Goal: Task Accomplishment & Management: Use online tool/utility

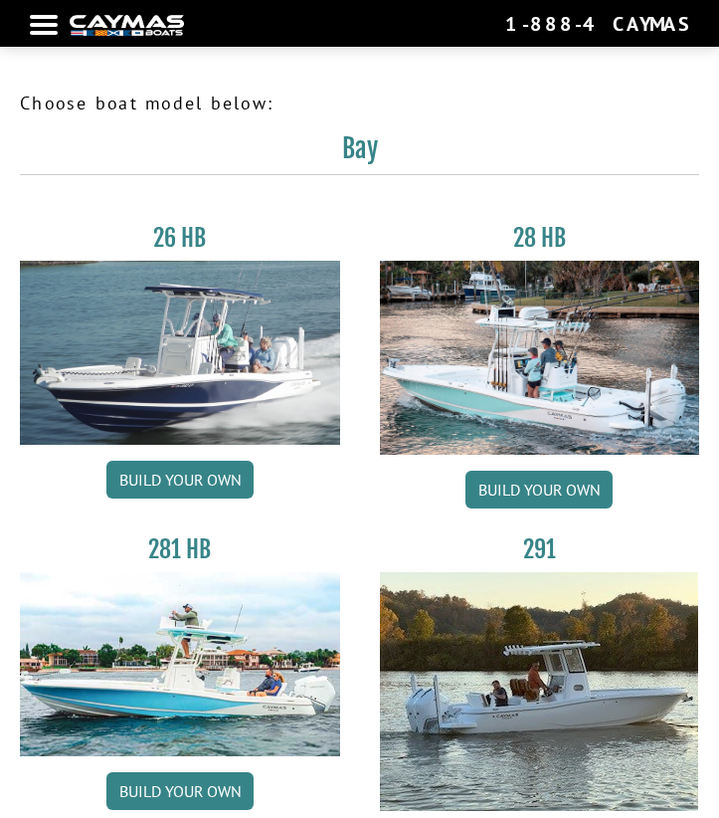
click at [41, 14] on nav "Return to main site Find Dealer Get Brochure Contact Us 1-888-4CAYMAS" at bounding box center [360, 23] width 660 height 27
click at [42, 23] on div at bounding box center [44, 25] width 28 height 4
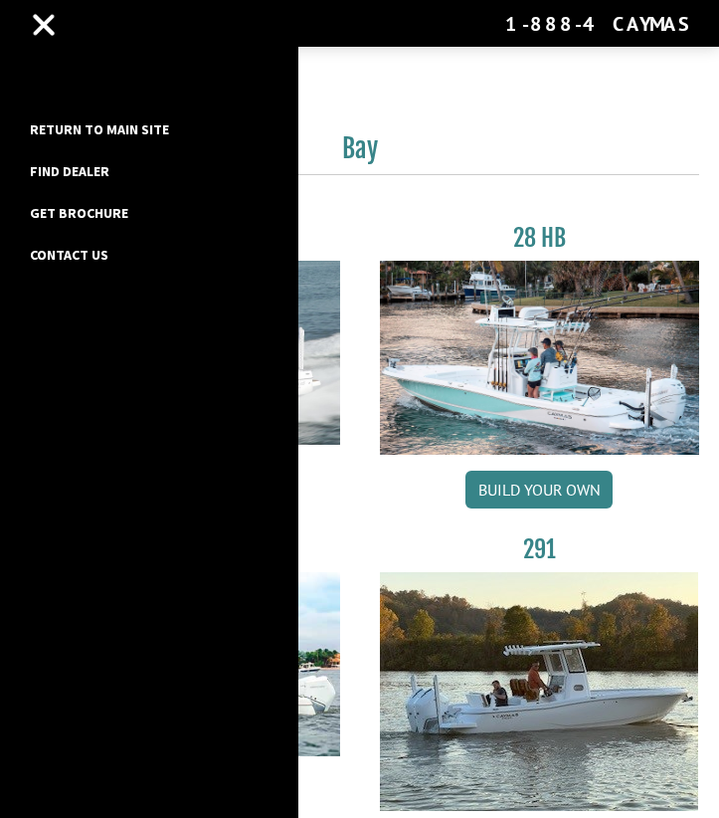
click at [98, 129] on link "Return to main site" at bounding box center [99, 129] width 159 height 26
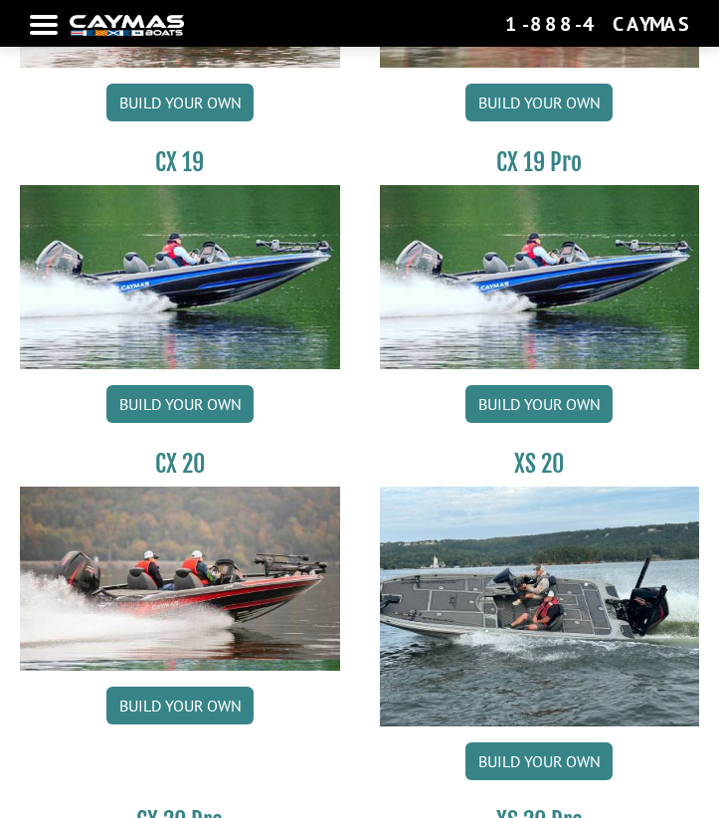
scroll to position [2530, 0]
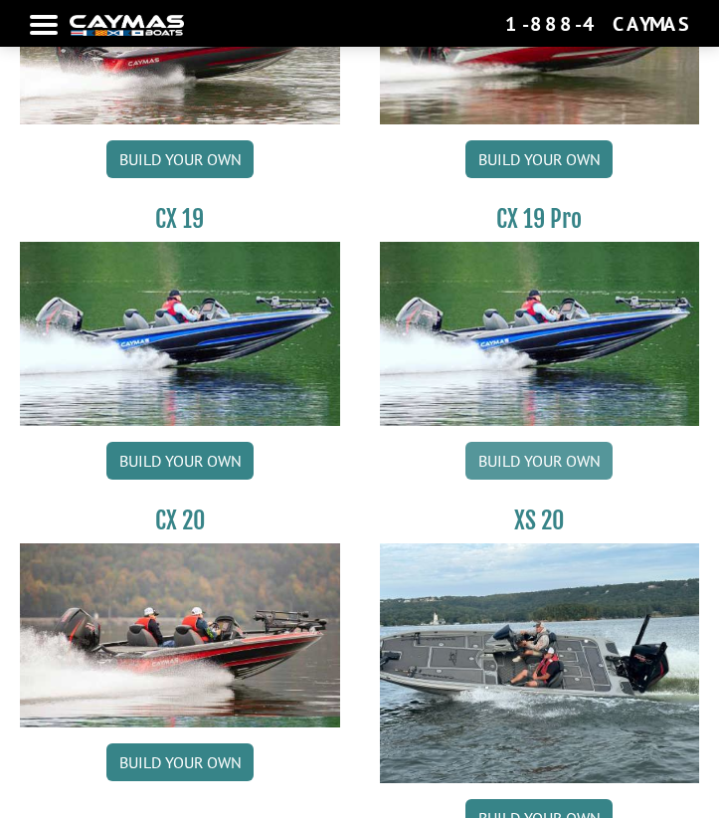
click at [531, 456] on link "Build your own" at bounding box center [539, 461] width 147 height 38
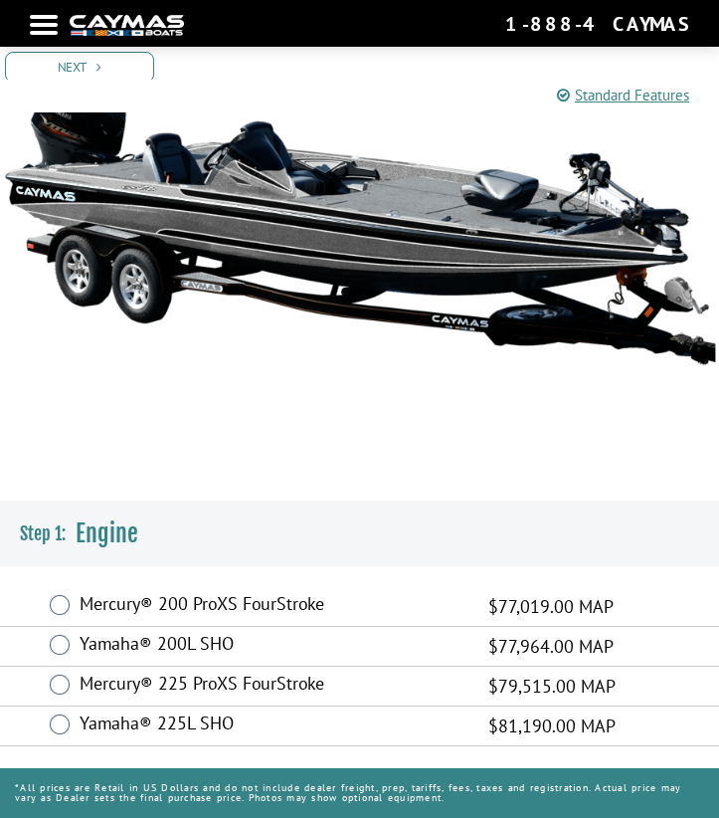
scroll to position [177, 0]
click at [177, 684] on label "Mercury® 225 ProXS FourStroke" at bounding box center [272, 685] width 384 height 27
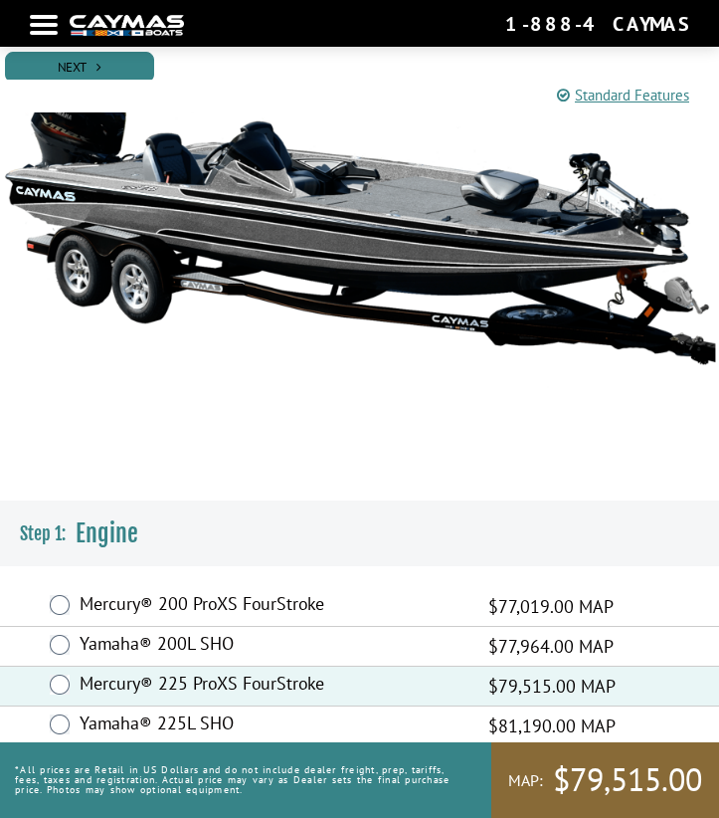
click at [54, 66] on link "Next" at bounding box center [79, 67] width 149 height 31
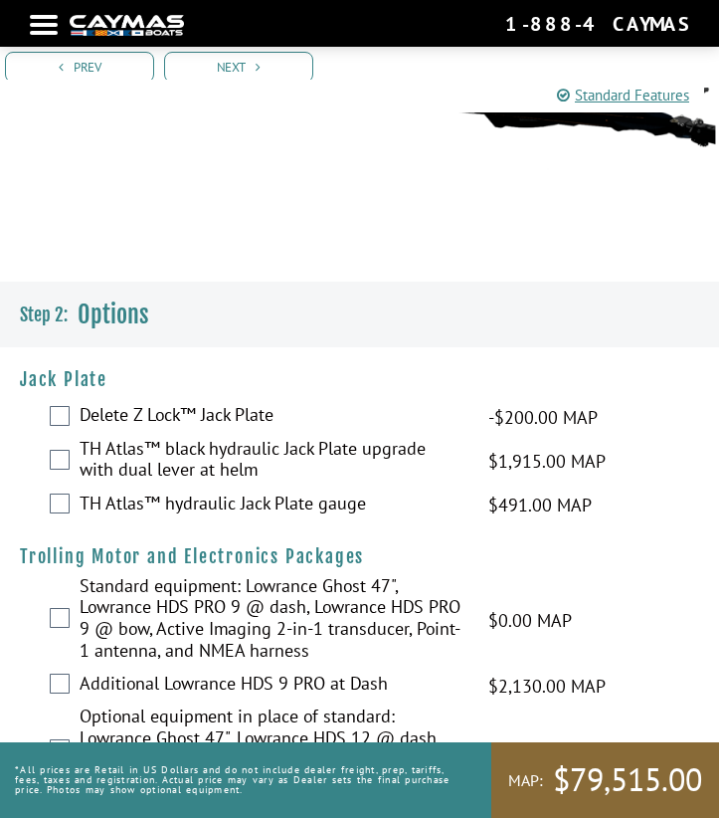
scroll to position [423, 0]
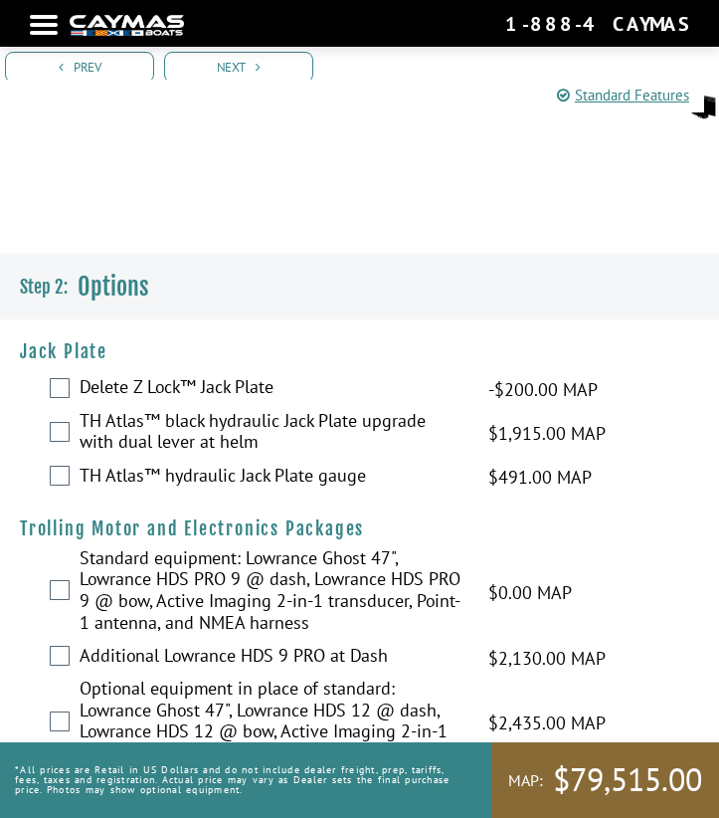
click at [154, 438] on label "TH Atlas™ black hydraulic Jack Plate upgrade with dual lever at helm" at bounding box center [272, 434] width 384 height 48
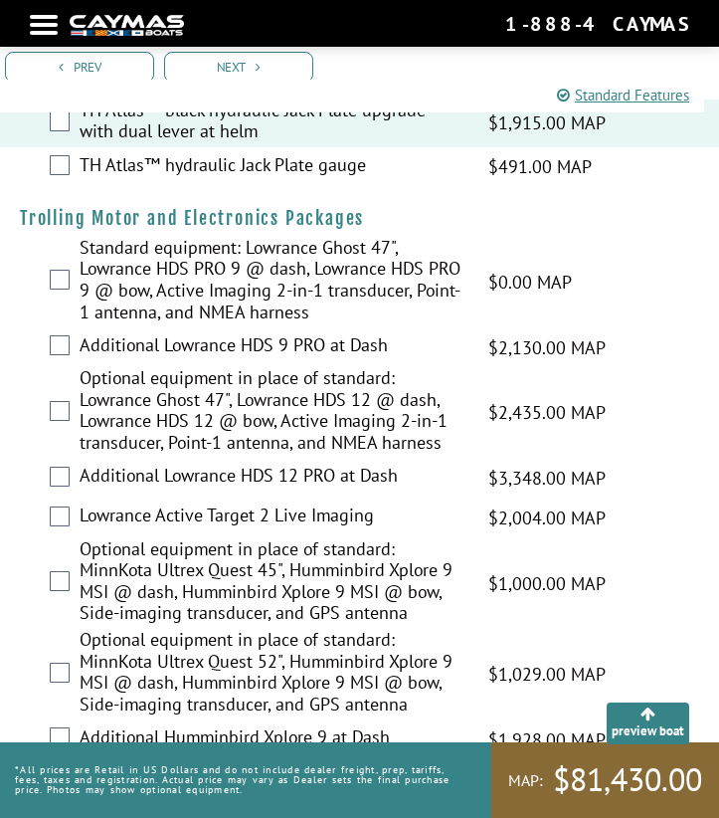
scroll to position [772, 0]
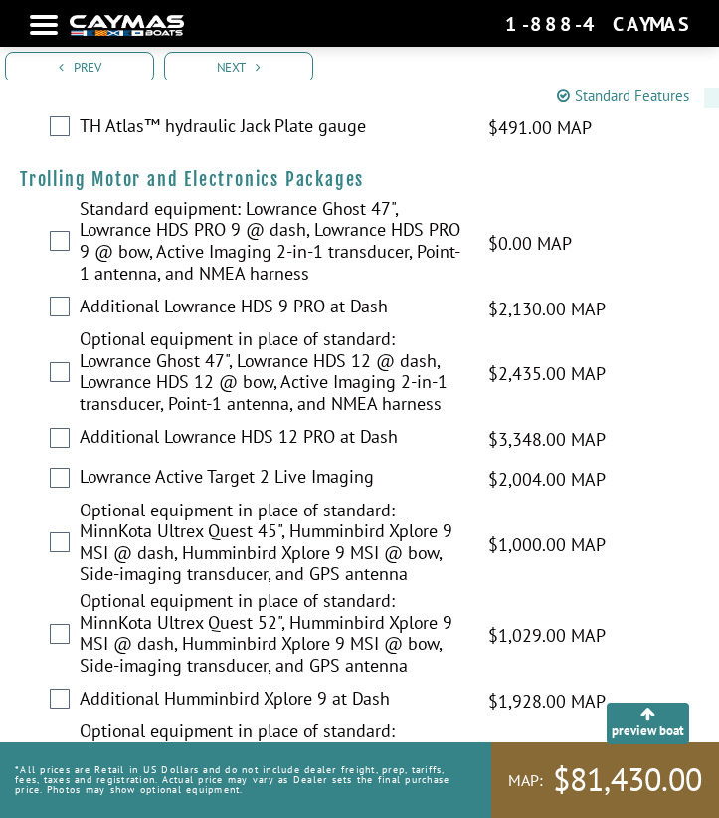
click at [201, 372] on label "Optional equipment in place of standard: Lowrance Ghost 47", Lowrance HDS 12 @ …" at bounding box center [272, 373] width 384 height 91
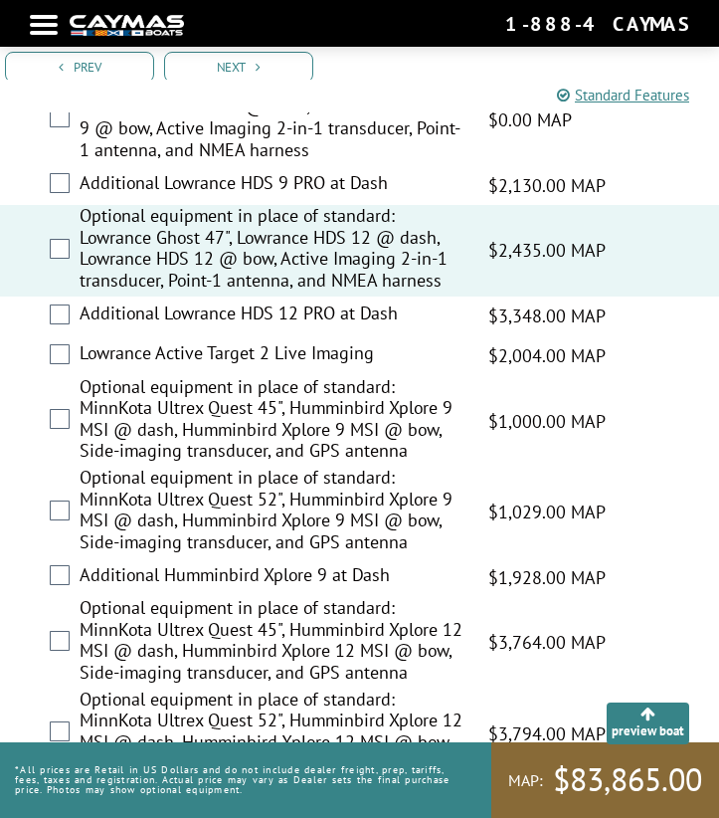
scroll to position [899, 0]
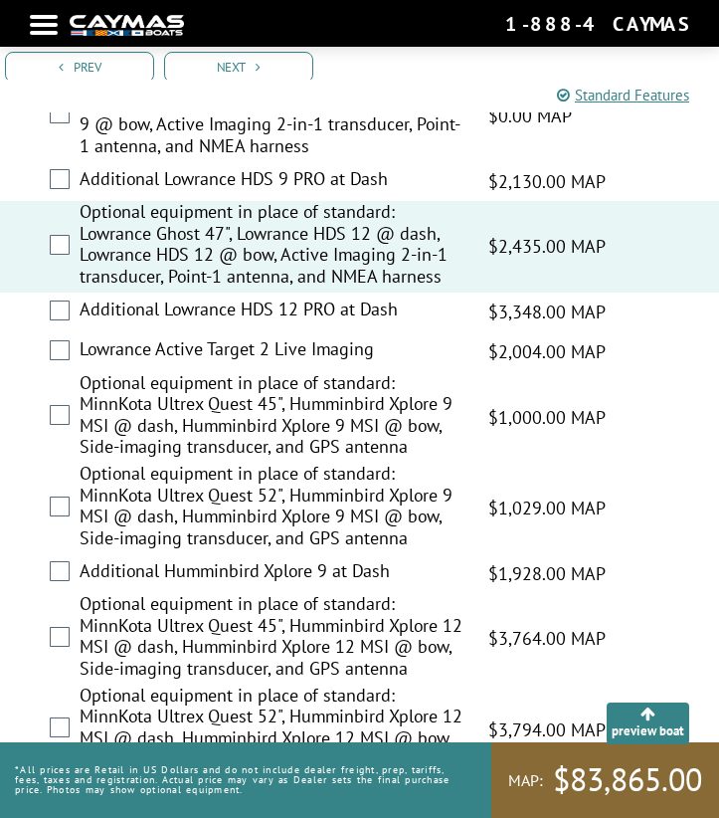
click at [200, 342] on label "Lowrance Active Target 2 Live Imaging" at bounding box center [272, 351] width 384 height 27
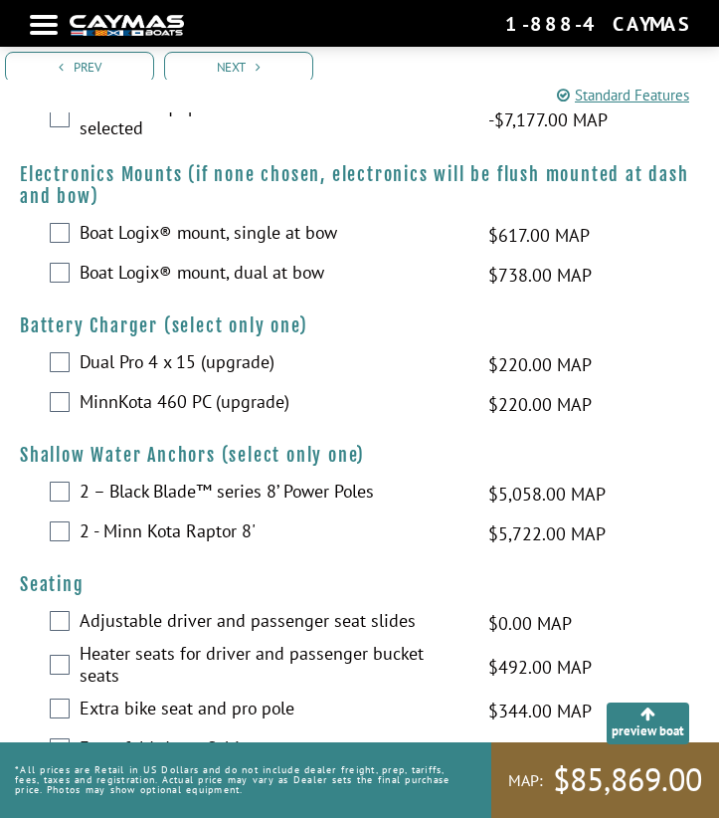
scroll to position [2038, 0]
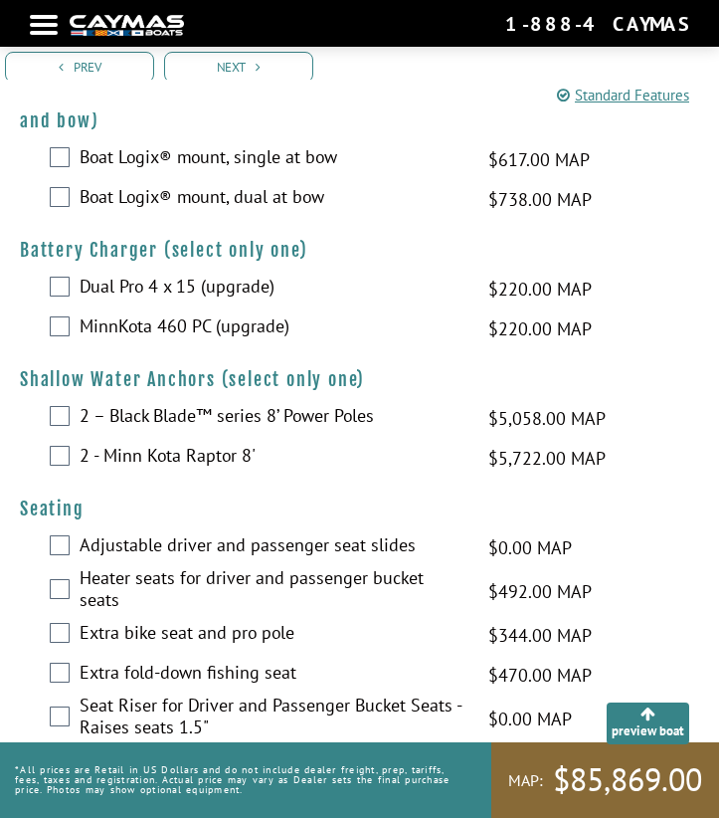
click at [199, 405] on label "2 – Black Blade™ series 8’ Power Poles" at bounding box center [272, 418] width 384 height 27
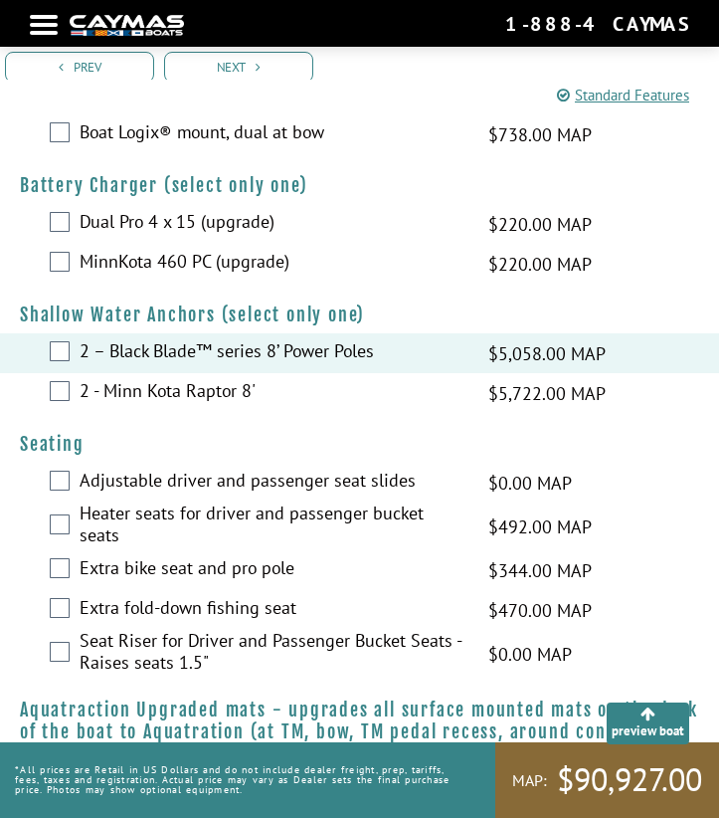
scroll to position [2119, 0]
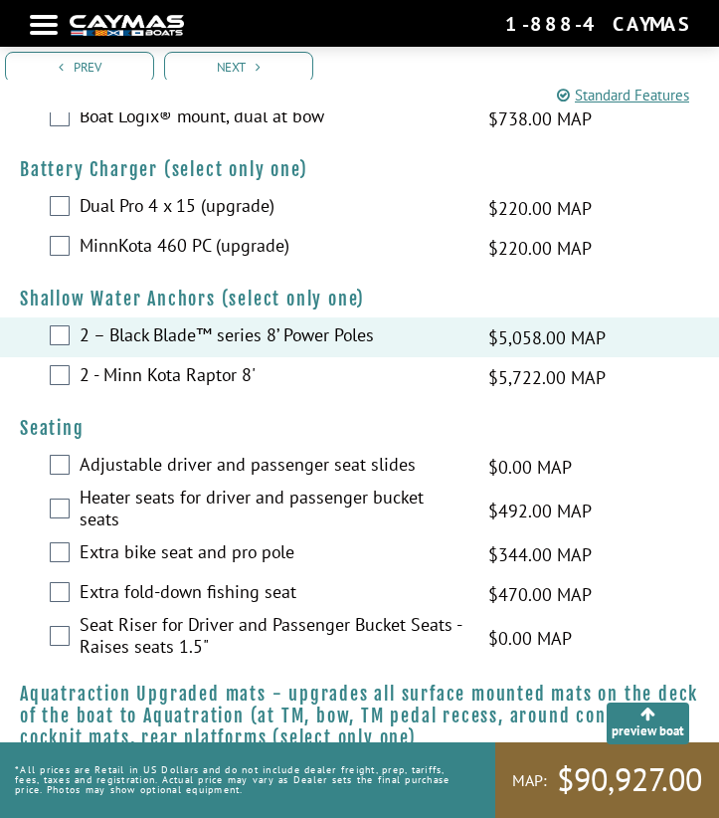
click at [129, 454] on label "Adjustable driver and passenger seat slides" at bounding box center [272, 467] width 384 height 27
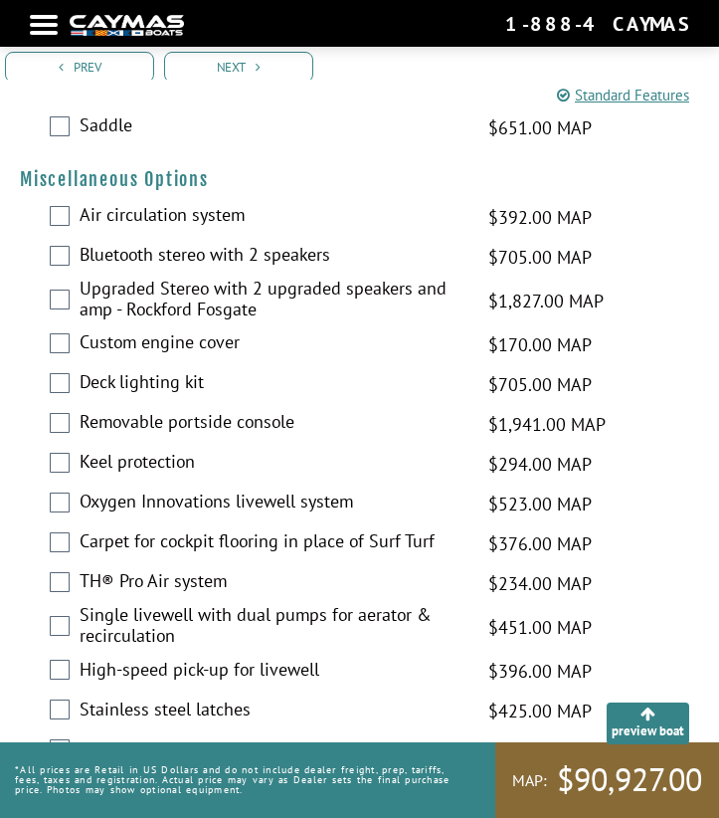
scroll to position [2866, 0]
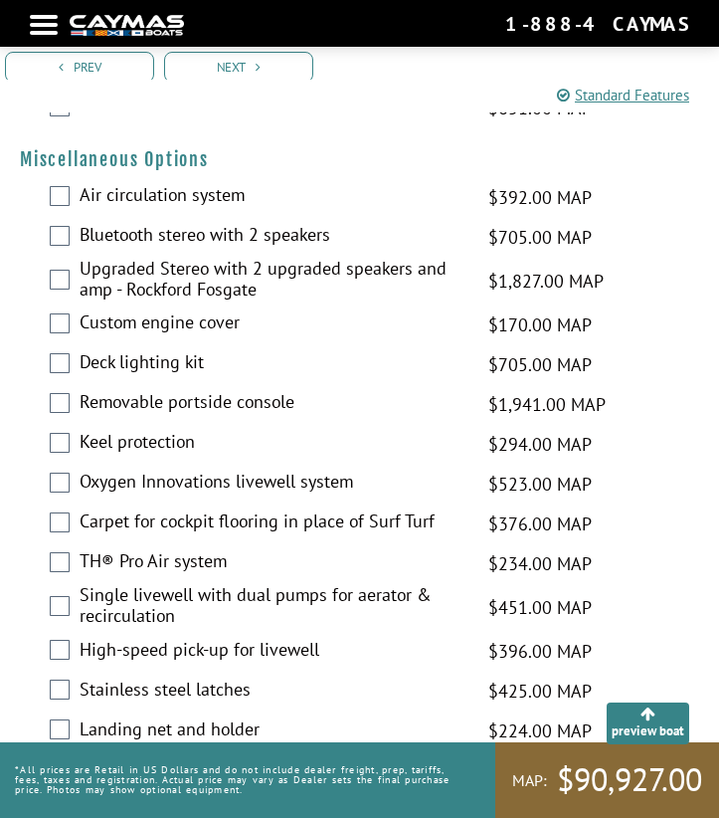
click at [169, 431] on label "Keel protection" at bounding box center [272, 444] width 384 height 27
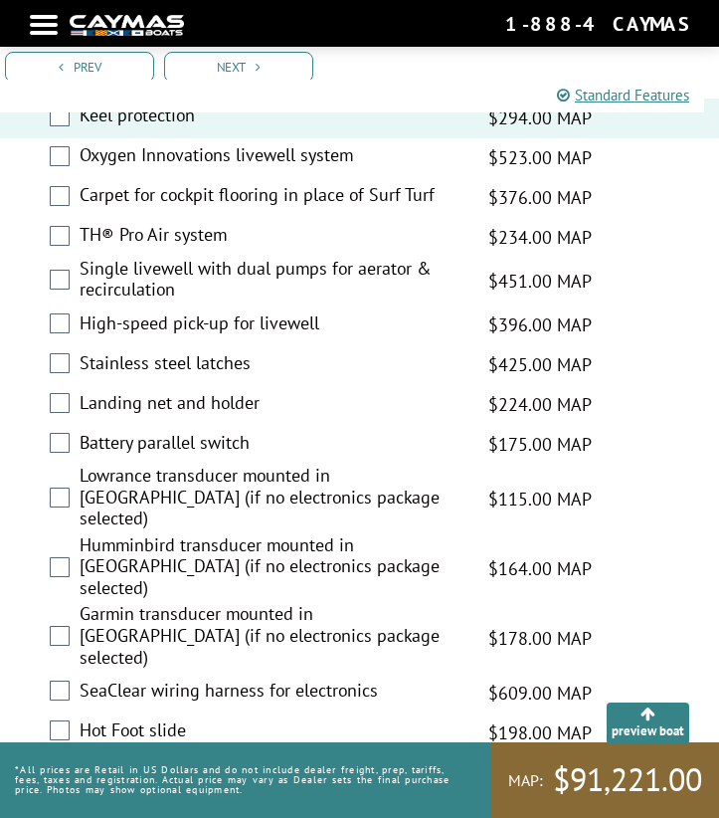
scroll to position [3202, 0]
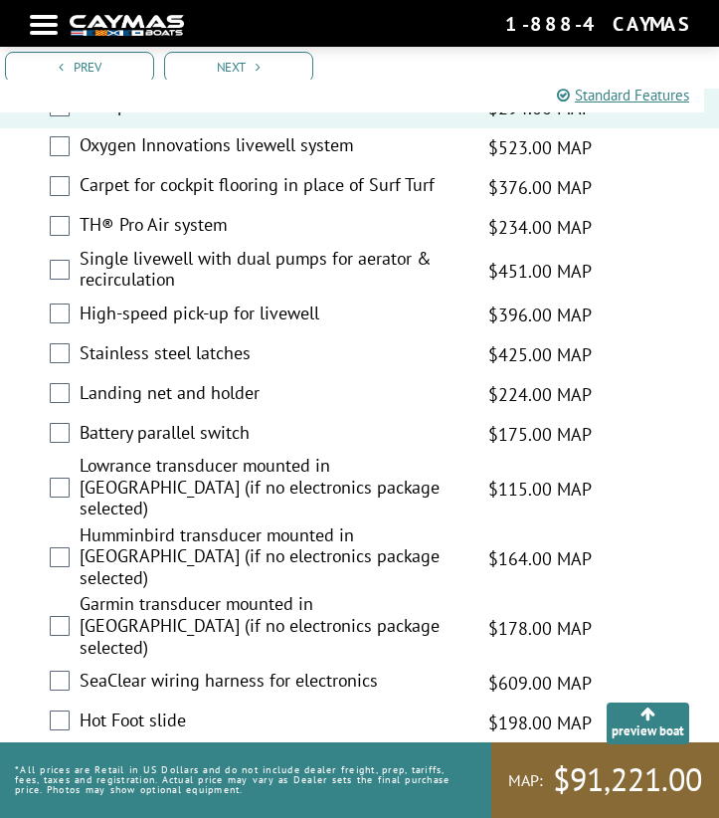
click at [148, 709] on label "Hot Foot slide" at bounding box center [272, 722] width 384 height 27
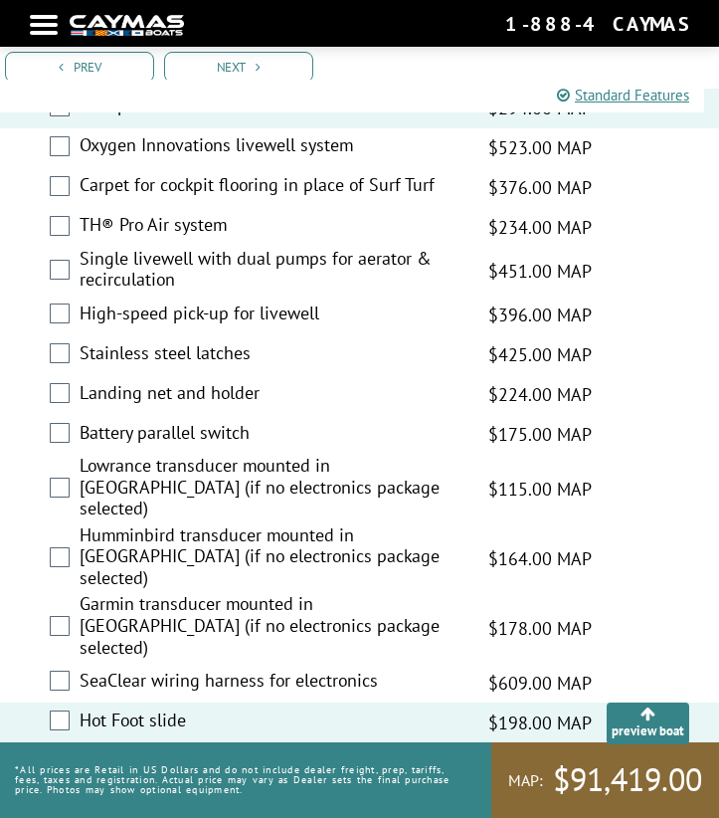
click at [161, 382] on label "Landing net and holder" at bounding box center [272, 395] width 384 height 27
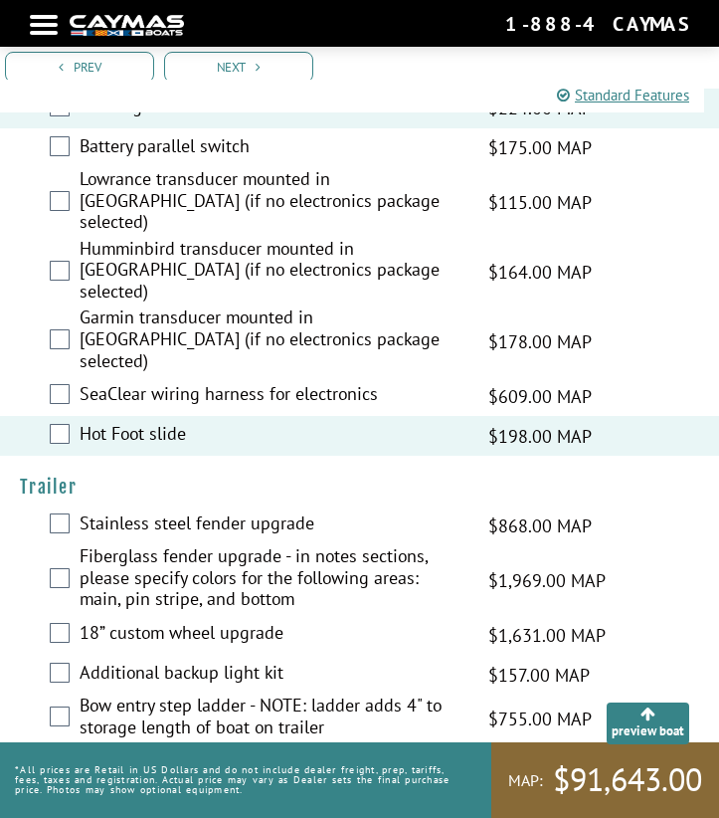
scroll to position [3488, 0]
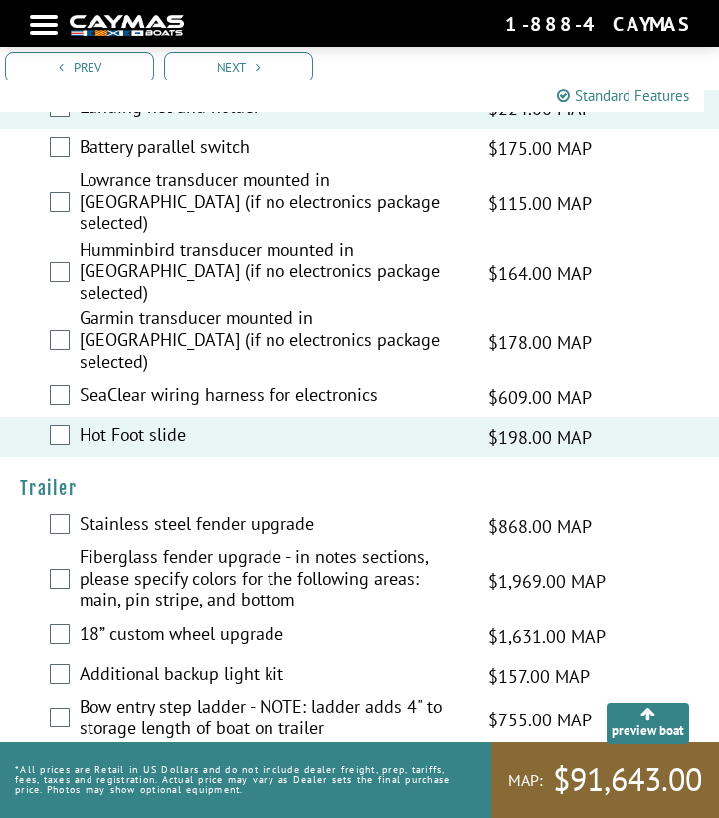
click at [184, 663] on label "Additional backup light kit" at bounding box center [272, 676] width 384 height 27
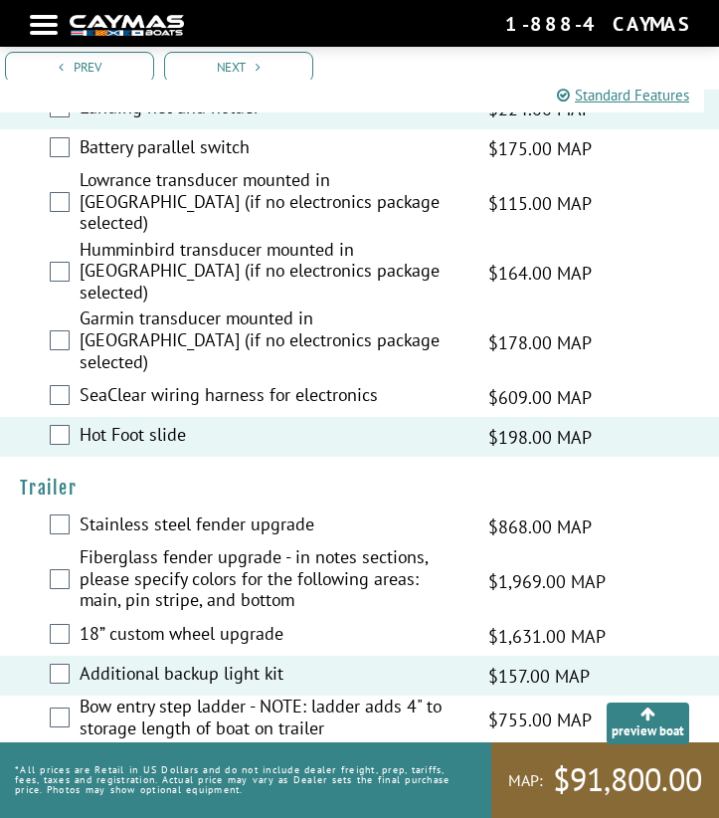
click at [184, 663] on label "Additional backup light kit" at bounding box center [272, 676] width 384 height 27
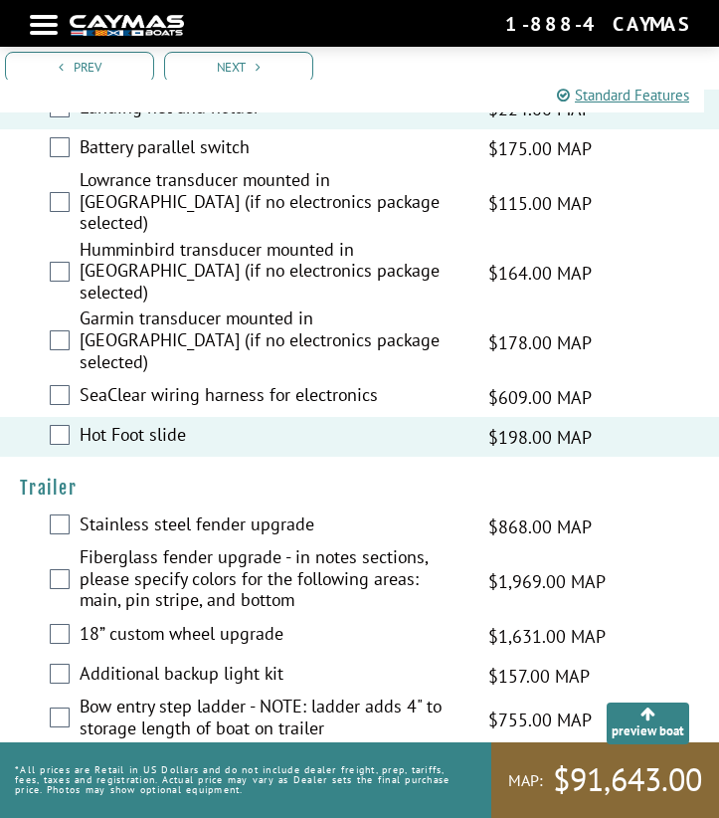
click at [182, 695] on label "Bow entry step ladder - NOTE: ladder adds 4" to storage length of boat on trail…" at bounding box center [272, 719] width 384 height 48
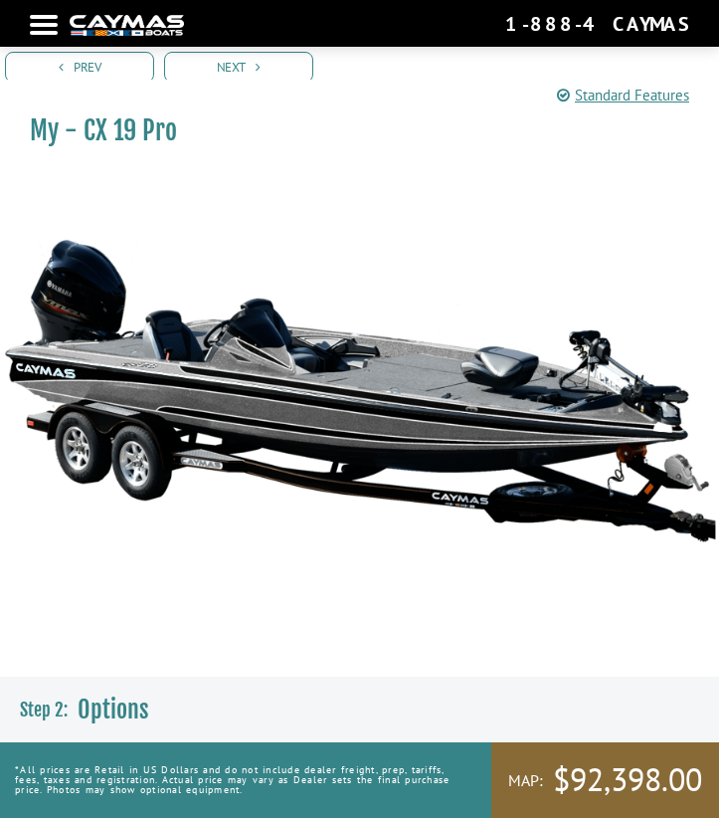
scroll to position [0, 0]
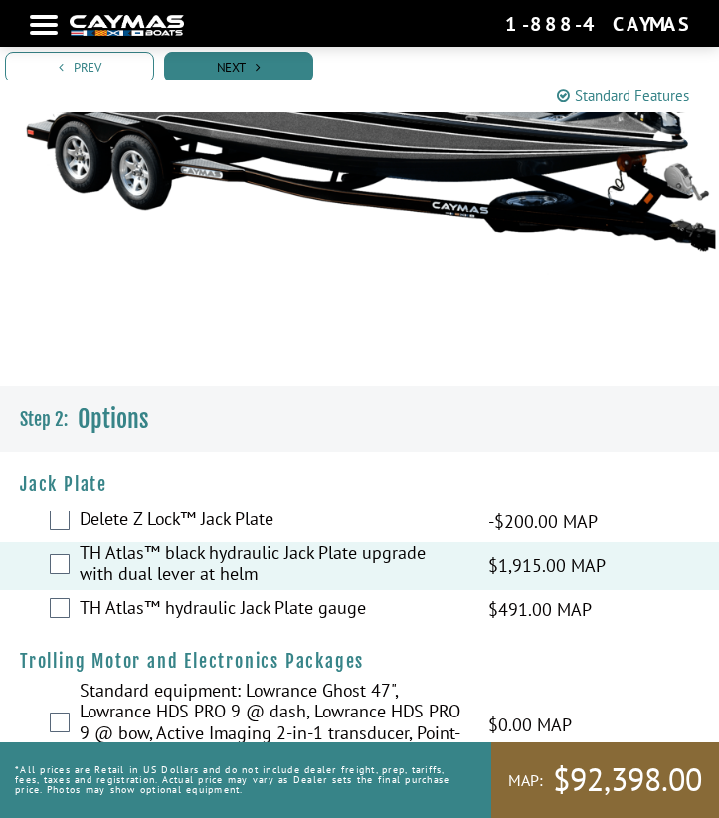
click at [241, 59] on link "Next" at bounding box center [238, 67] width 149 height 31
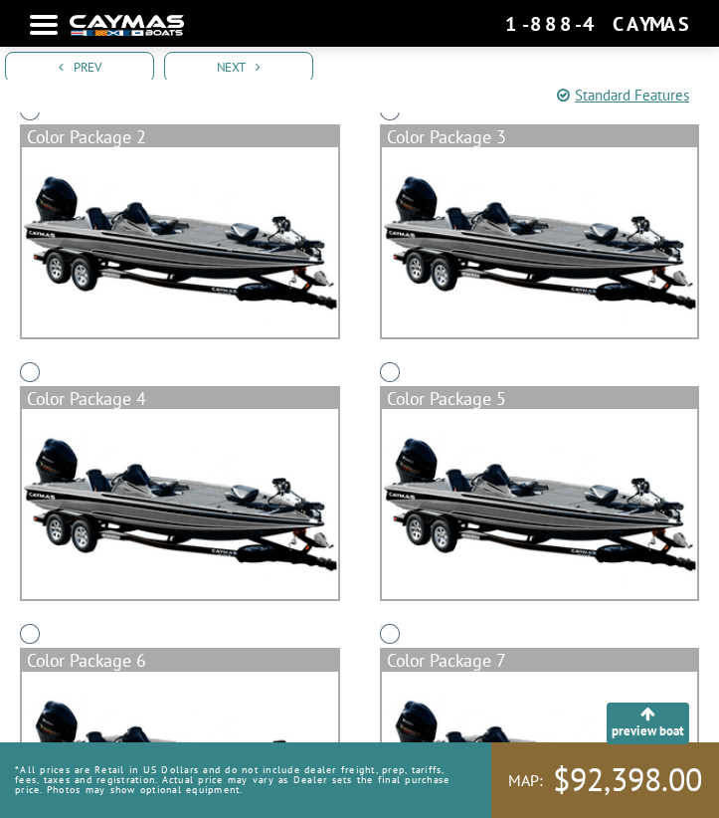
scroll to position [969, 0]
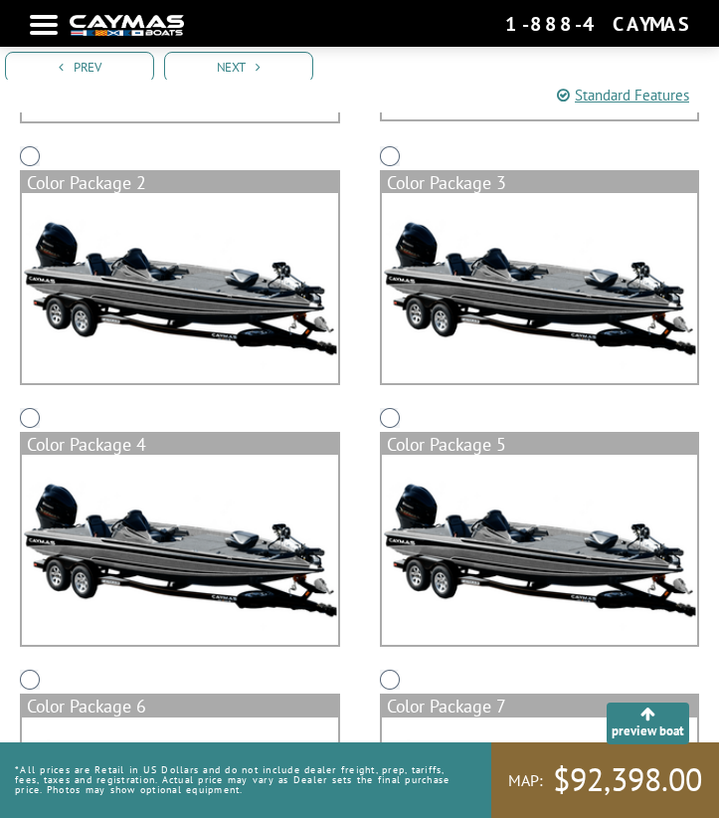
click at [216, 534] on img at bounding box center [180, 550] width 316 height 190
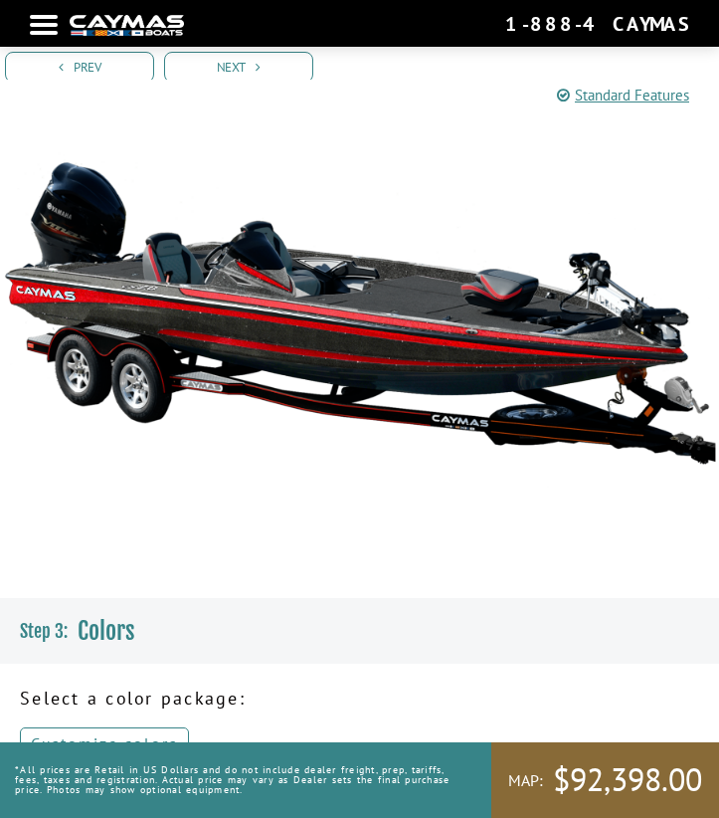
scroll to position [90, 0]
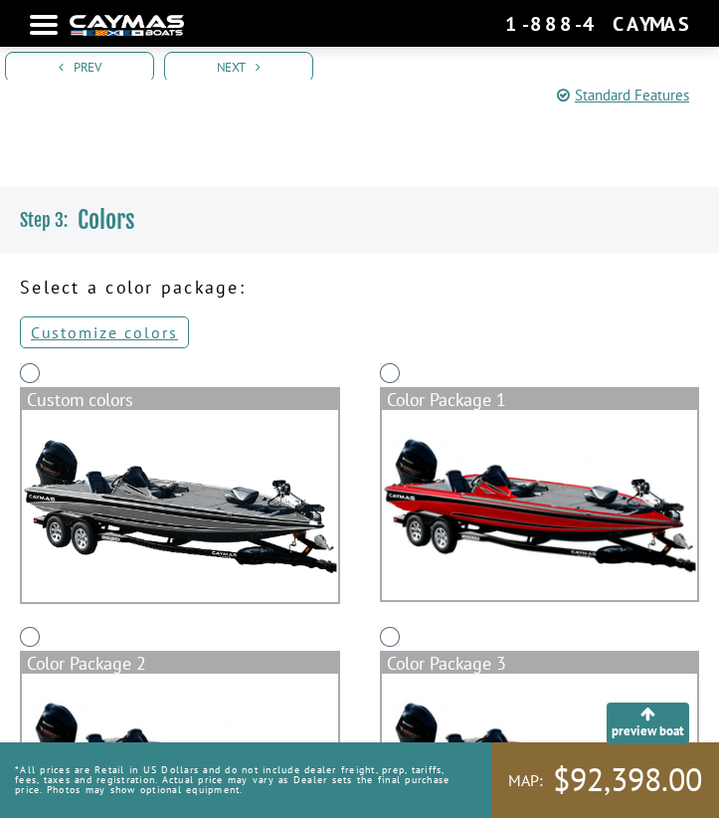
click at [244, 494] on img at bounding box center [180, 506] width 316 height 192
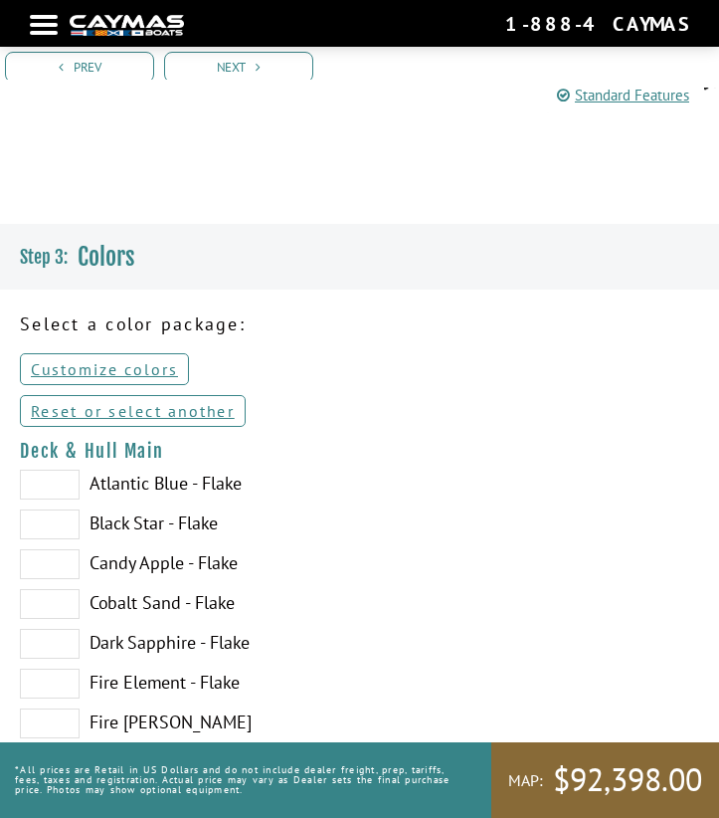
scroll to position [455, 0]
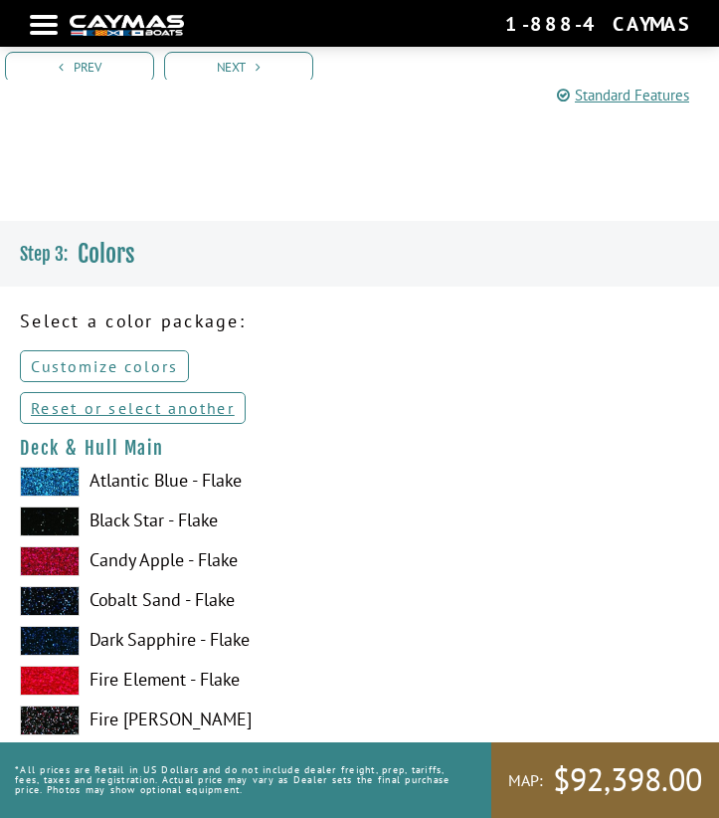
click at [144, 363] on link "Customize colors" at bounding box center [104, 366] width 169 height 32
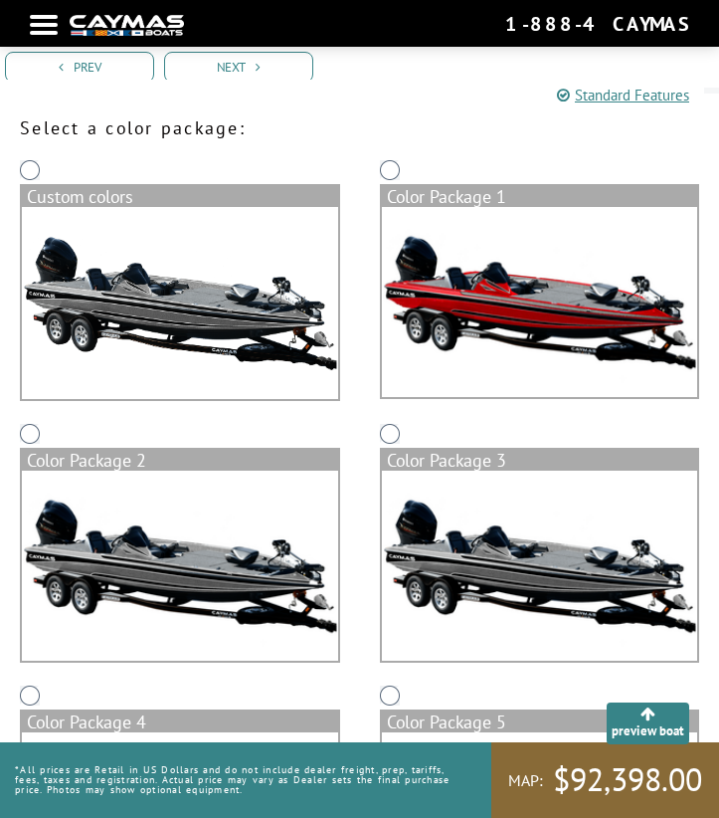
scroll to position [663, 0]
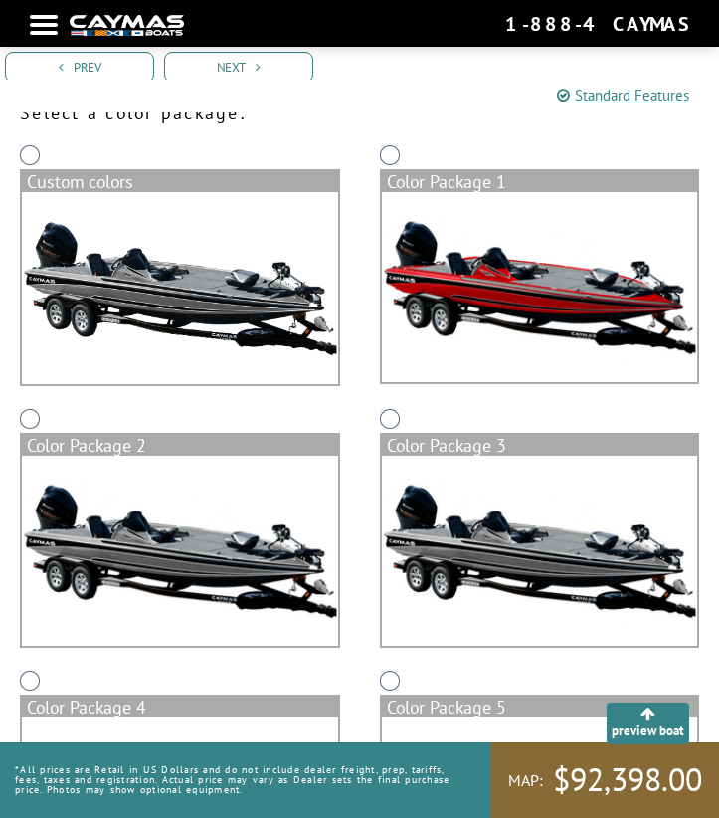
click at [181, 527] on img at bounding box center [180, 551] width 316 height 190
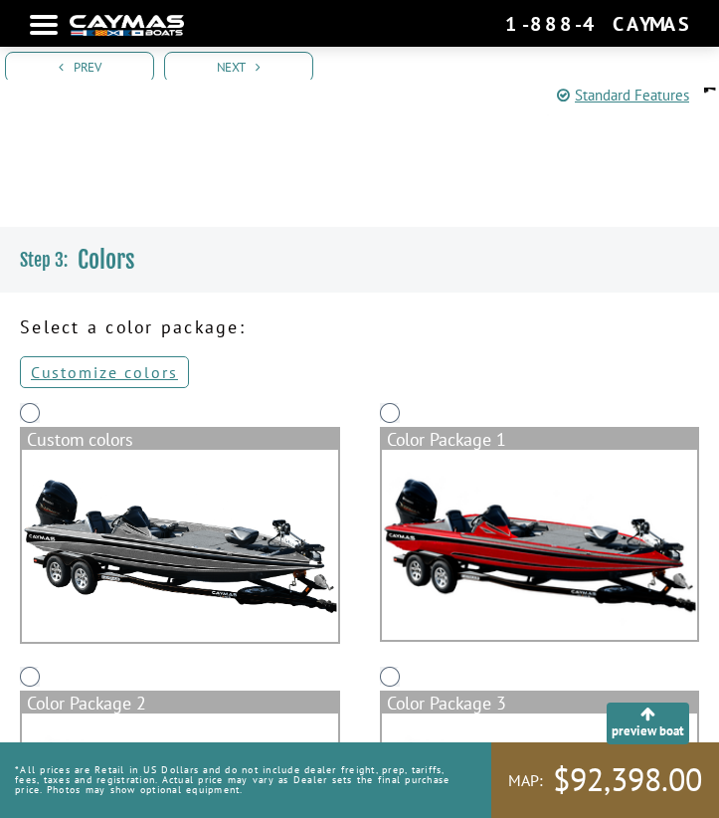
scroll to position [585, 0]
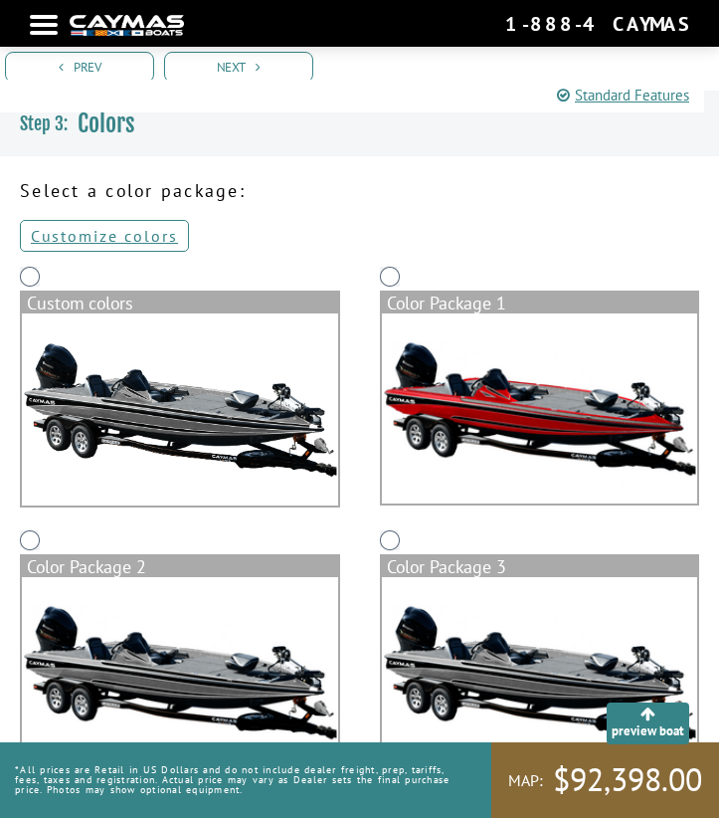
click at [449, 725] on img at bounding box center [540, 672] width 316 height 190
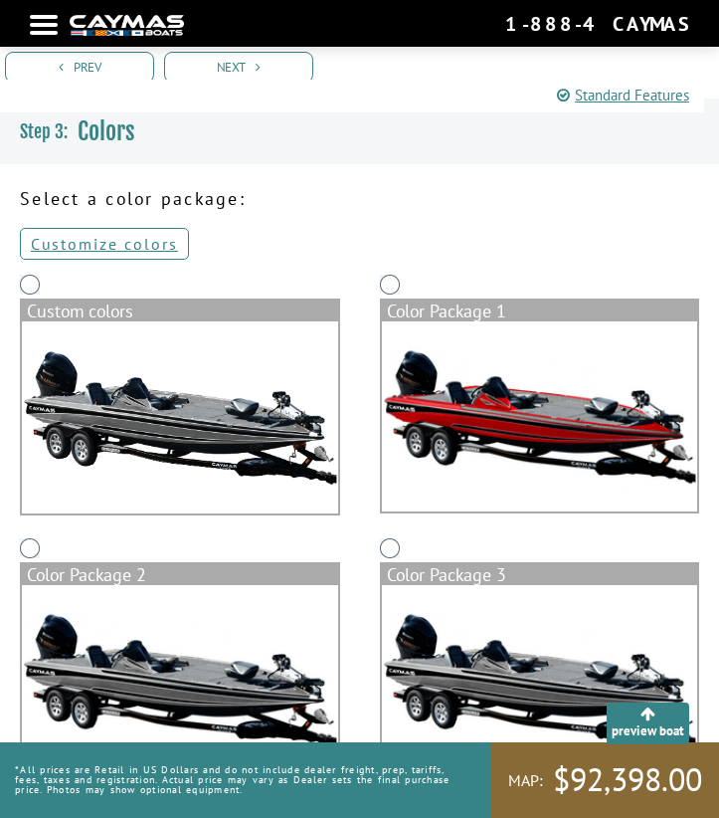
scroll to position [882, 0]
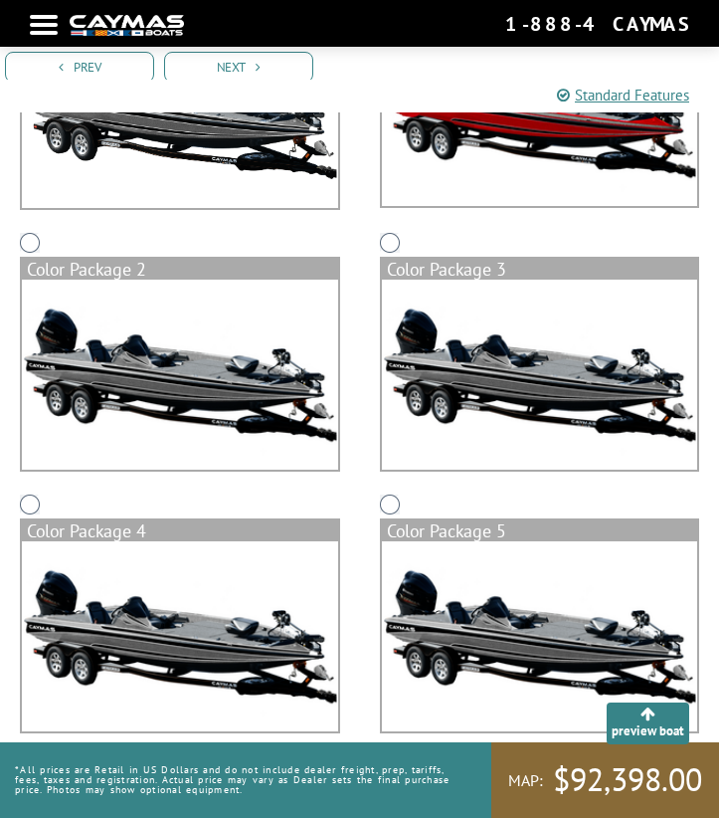
click at [285, 586] on img at bounding box center [180, 636] width 316 height 190
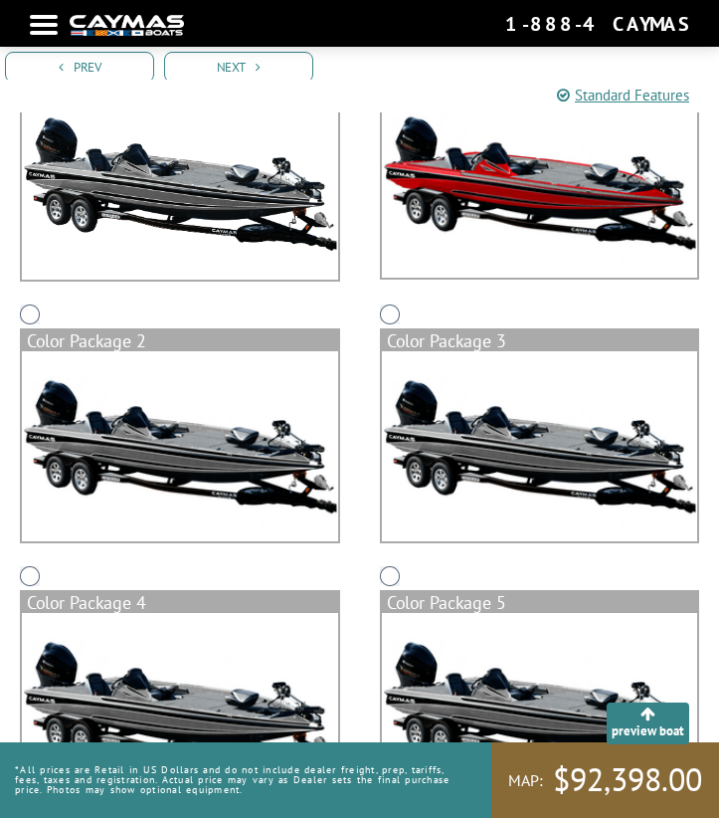
scroll to position [817, 0]
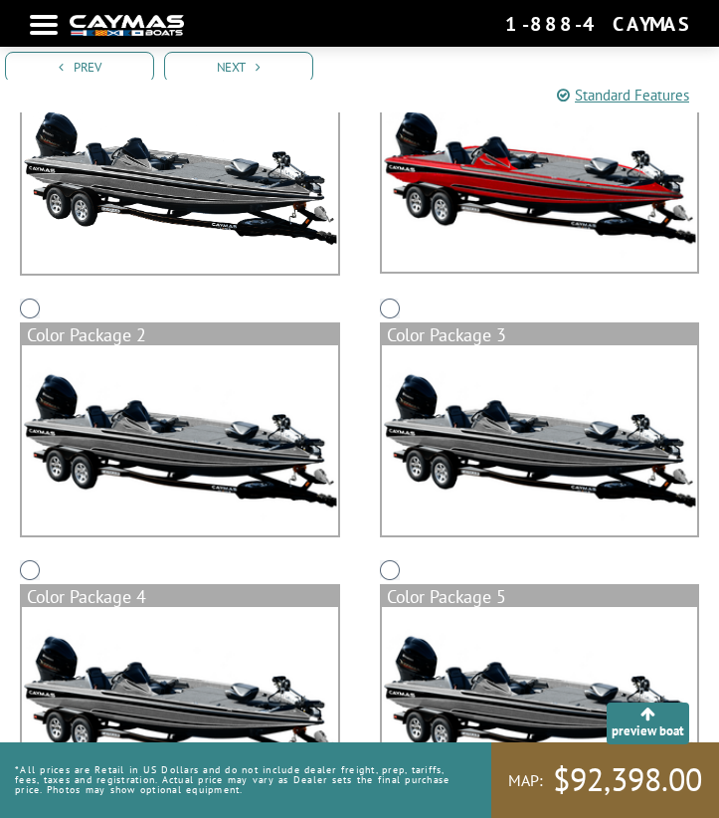
click at [466, 660] on img at bounding box center [540, 702] width 316 height 190
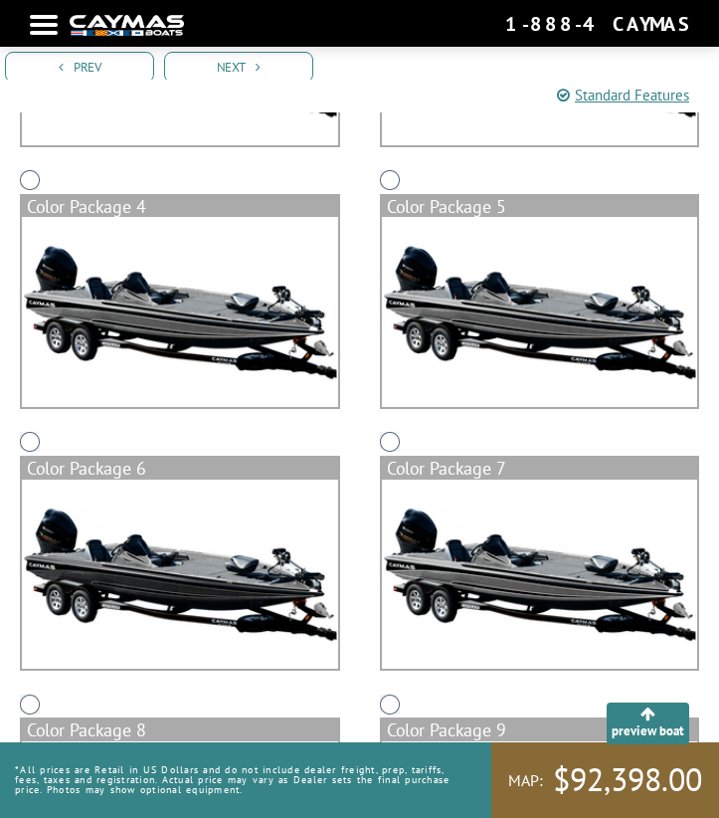
scroll to position [1233, 0]
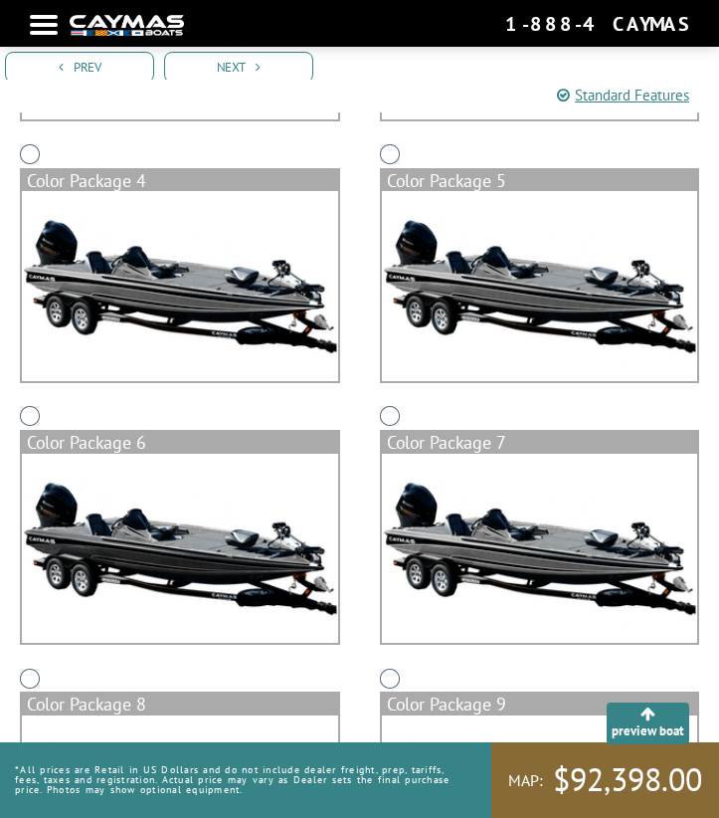
click at [249, 577] on img at bounding box center [180, 549] width 316 height 190
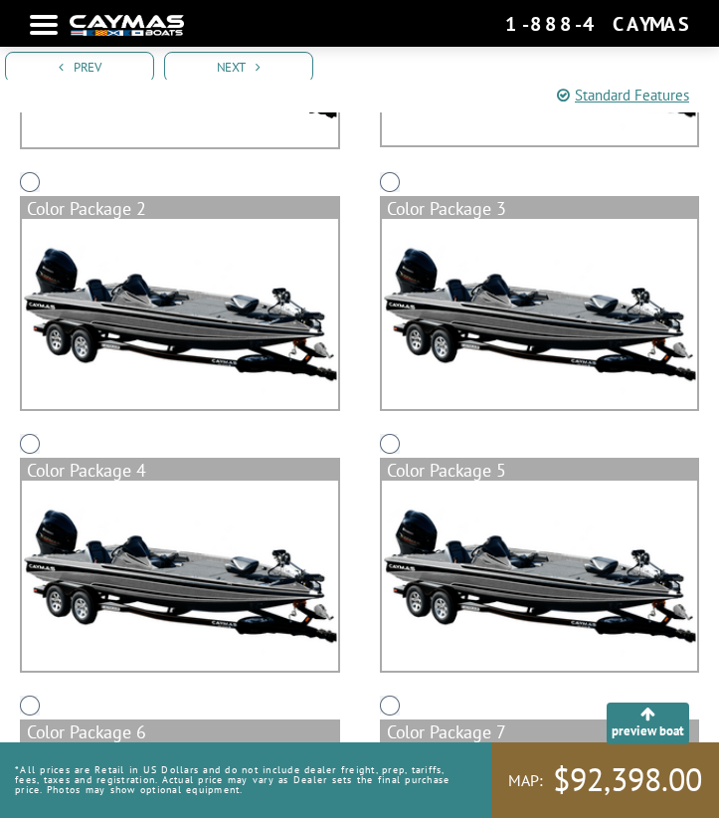
scroll to position [1139, 0]
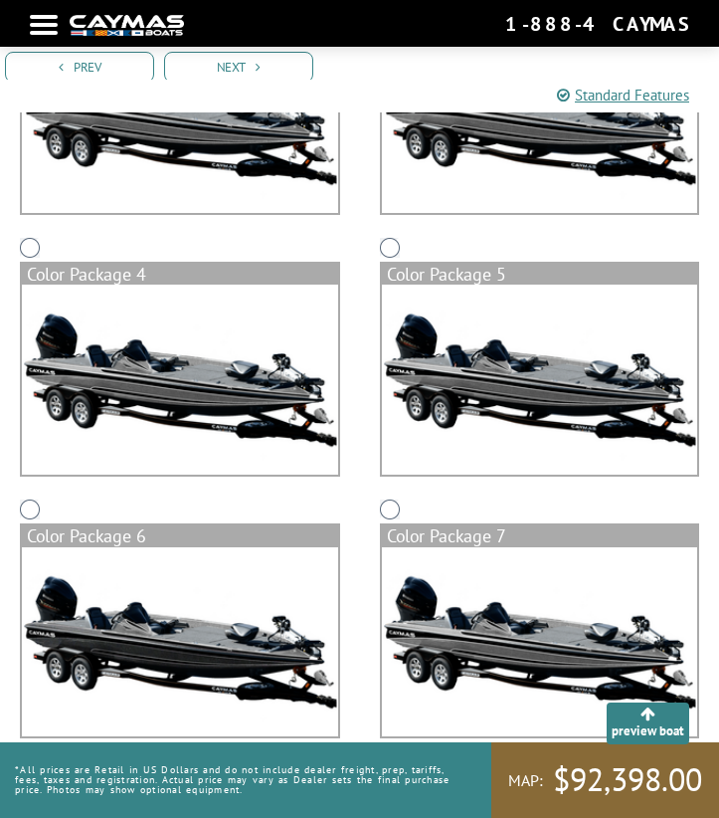
click at [435, 585] on img at bounding box center [540, 642] width 316 height 190
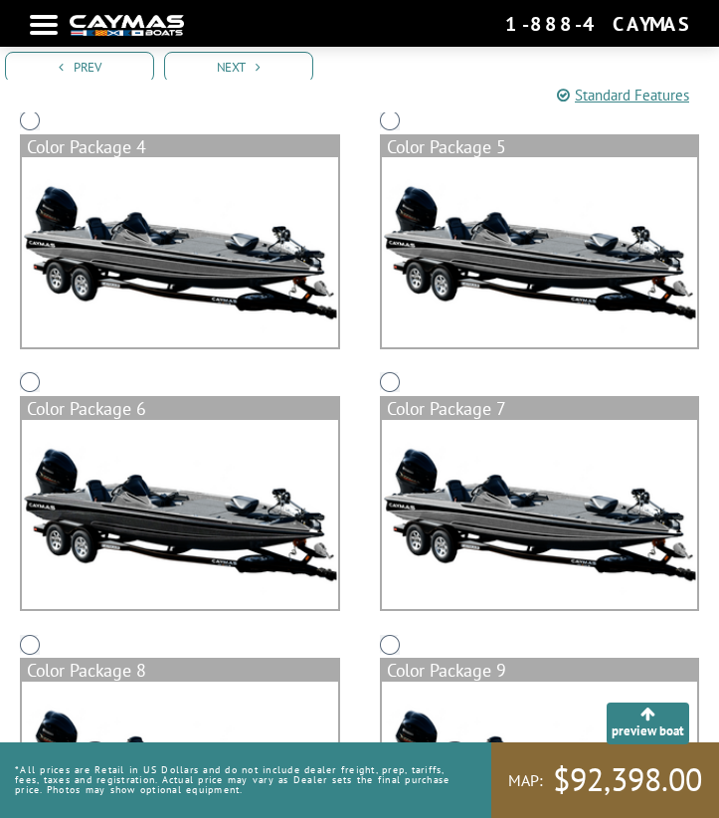
scroll to position [1292, 0]
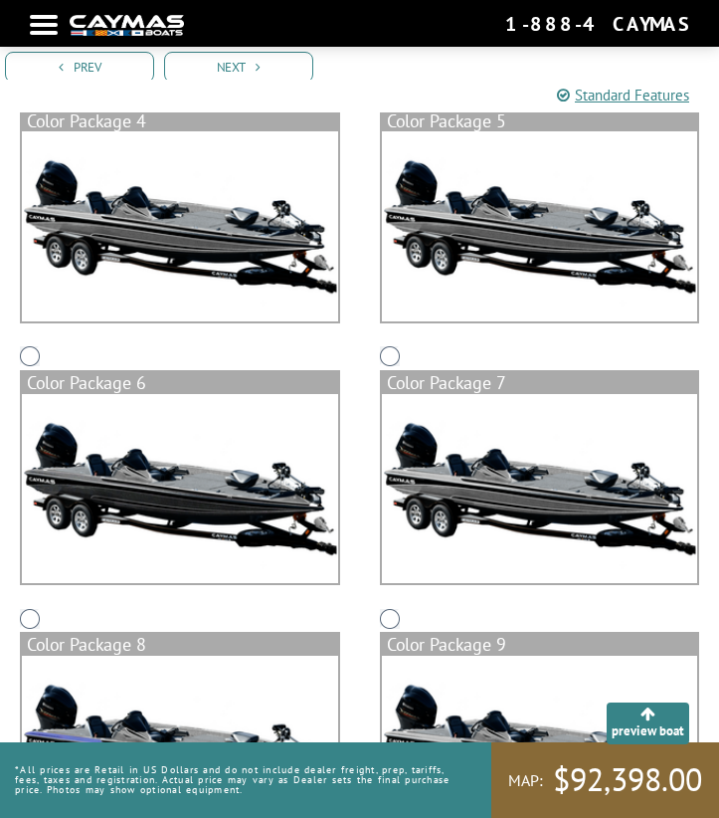
click at [229, 667] on img at bounding box center [180, 751] width 316 height 190
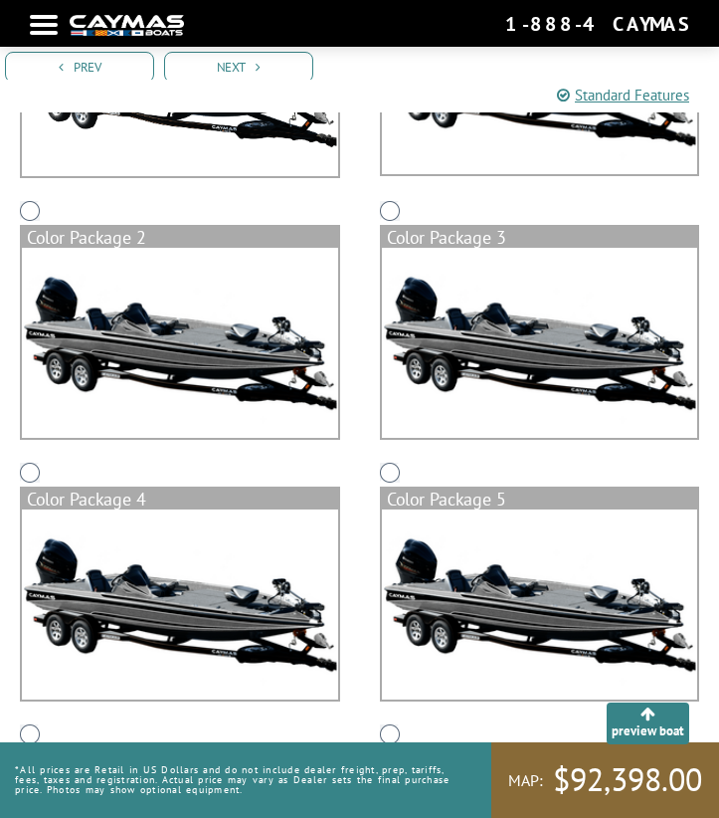
scroll to position [1136, 0]
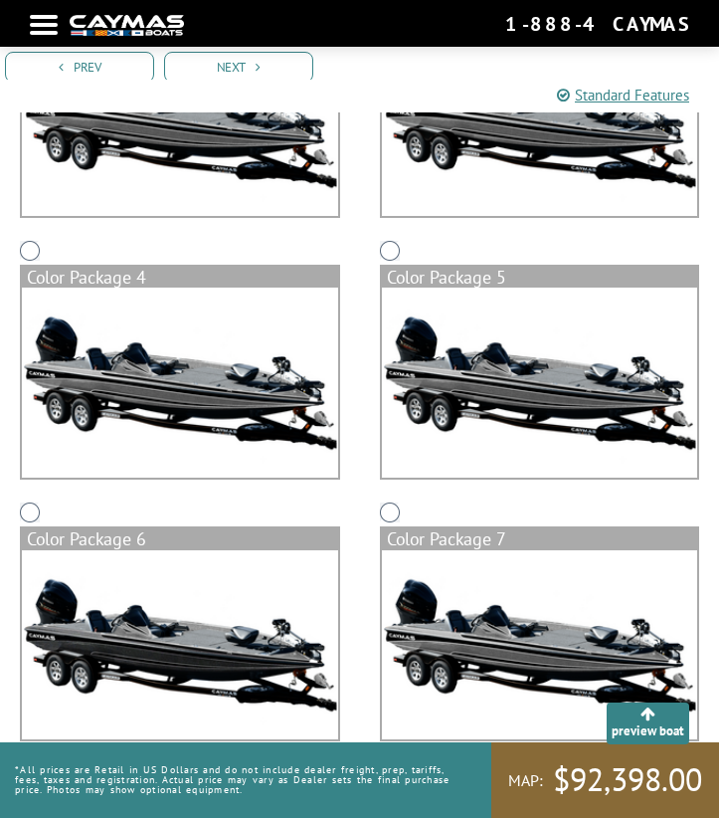
click at [180, 173] on img at bounding box center [180, 121] width 316 height 190
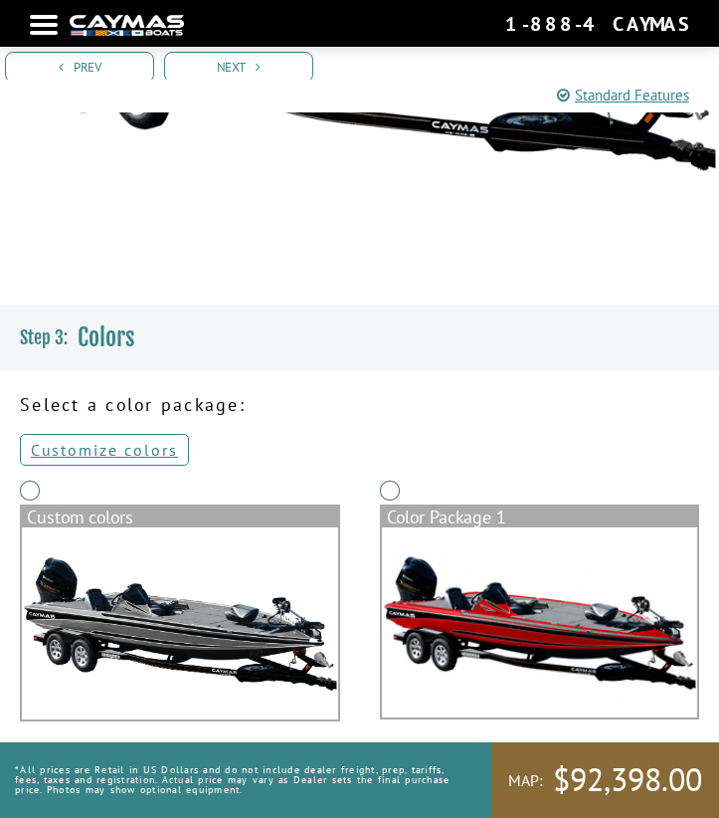
scroll to position [465, 0]
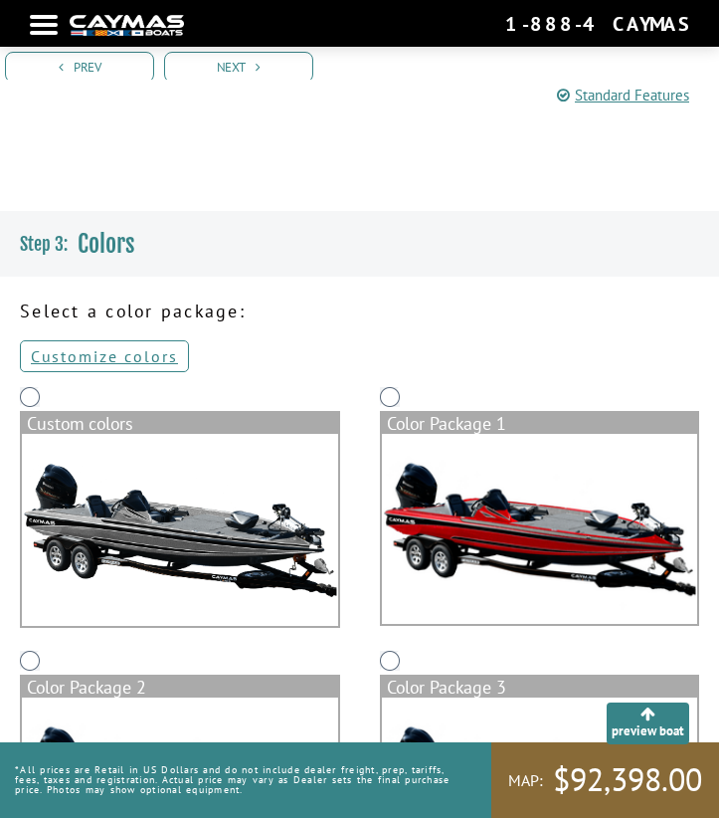
click at [475, 479] on img at bounding box center [540, 529] width 316 height 190
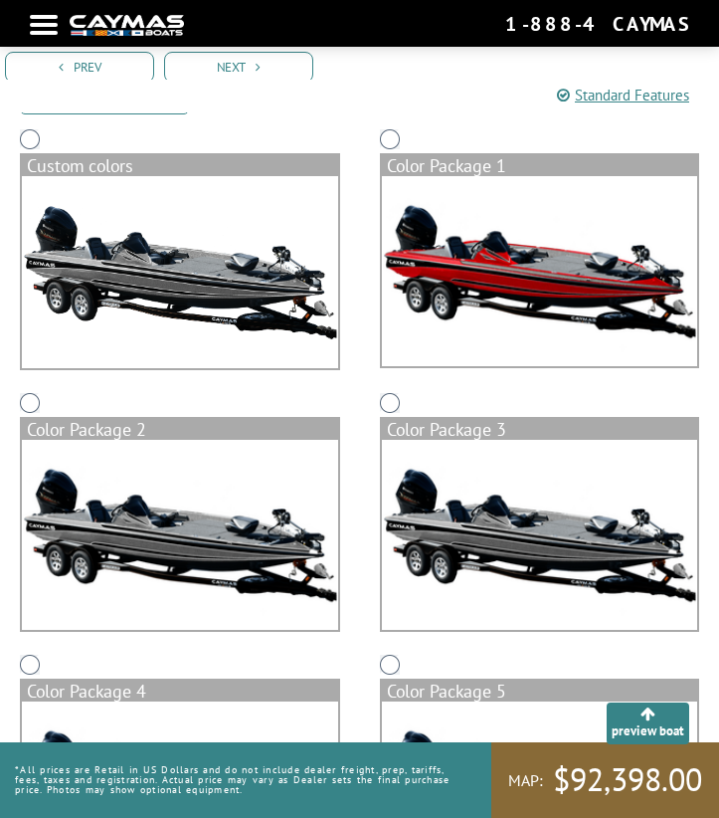
scroll to position [772, 0]
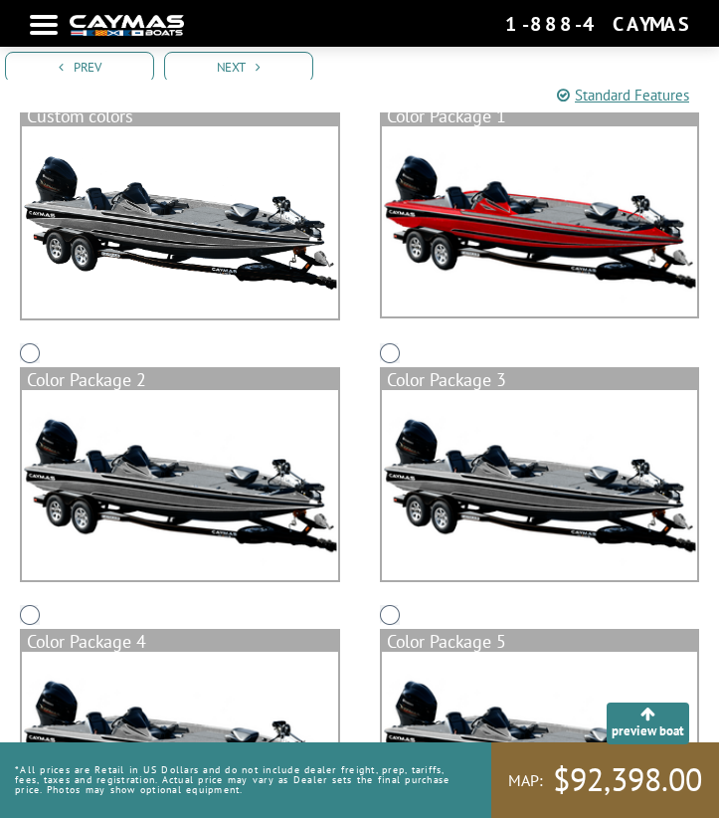
click at [185, 752] on div "*All prices are Retail in US Dollars and do not include dealer freight, prep, t…" at bounding box center [238, 780] width 476 height 76
click at [189, 719] on img at bounding box center [180, 747] width 316 height 190
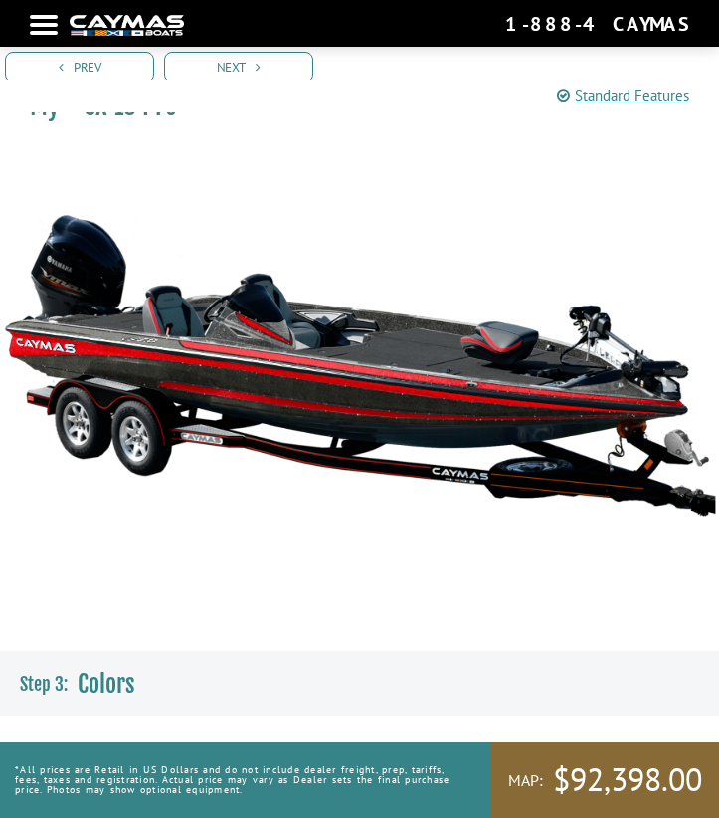
scroll to position [54, 0]
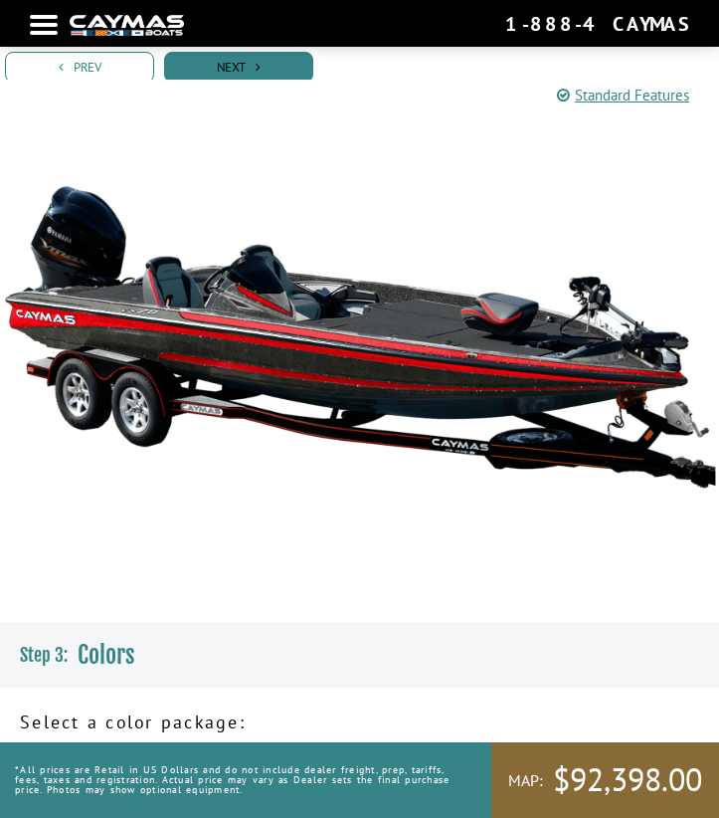
click at [229, 67] on link "Next" at bounding box center [238, 67] width 149 height 31
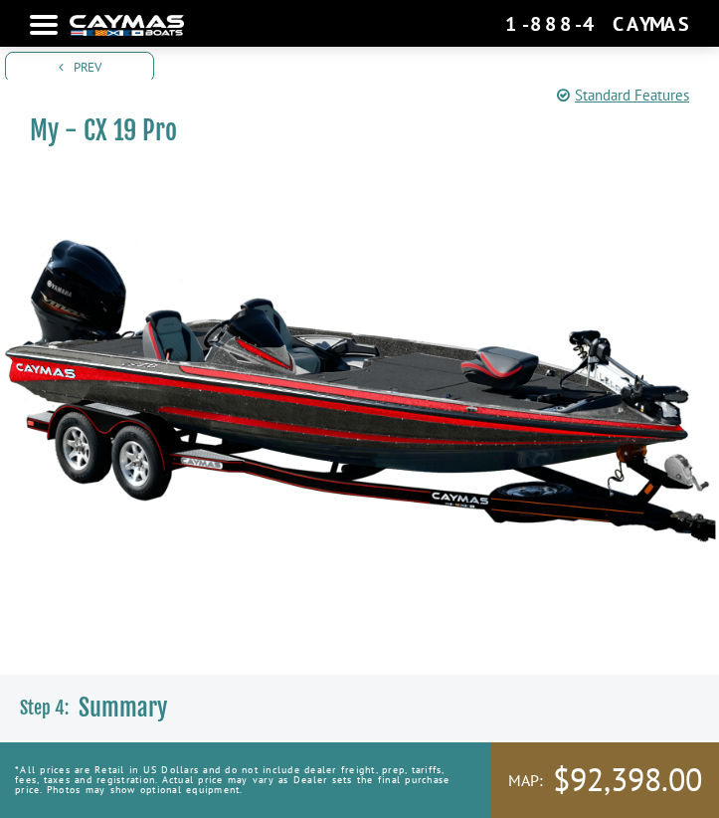
scroll to position [0, 0]
